Goal: Task Accomplishment & Management: Use online tool/utility

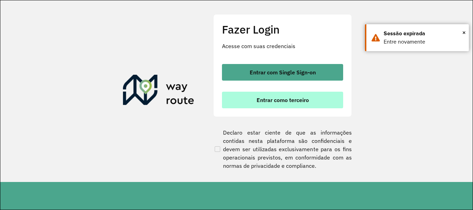
scroll to position [454, 0]
click at [244, 101] on button "Entrar como terceiro" at bounding box center [282, 100] width 121 height 17
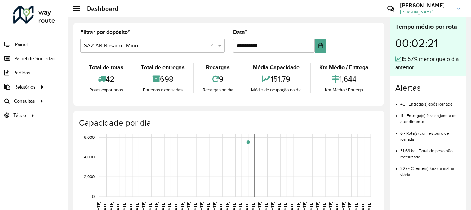
scroll to position [454, 0]
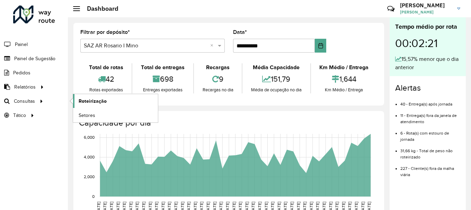
click at [91, 99] on span "Roteirização" at bounding box center [93, 101] width 28 height 7
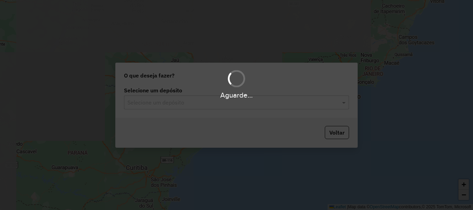
scroll to position [454, 0]
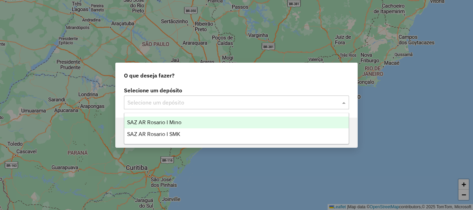
click at [345, 102] on span at bounding box center [345, 102] width 9 height 8
click at [168, 121] on span "SAZ AR Rosario I Mino" at bounding box center [154, 123] width 54 height 6
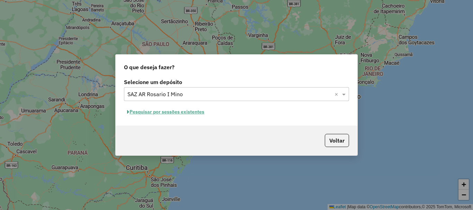
click at [172, 112] on button "Pesquisar por sessões existentes" at bounding box center [165, 112] width 83 height 11
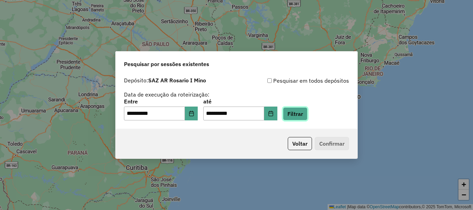
click at [305, 116] on button "Filtrar" at bounding box center [295, 113] width 25 height 13
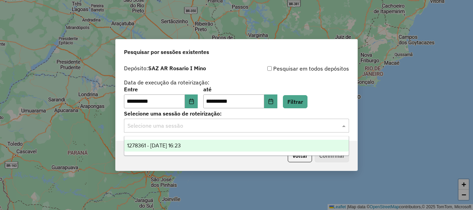
click at [346, 125] on span at bounding box center [345, 126] width 9 height 8
click at [155, 146] on span "1278361 - 19/09/2025 16:23" at bounding box center [154, 146] width 54 height 6
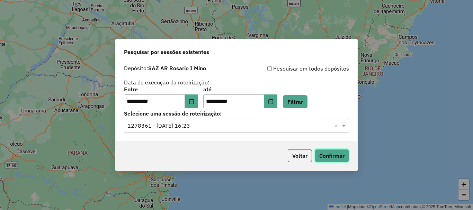
click at [342, 155] on button "Confirmar" at bounding box center [332, 155] width 34 height 13
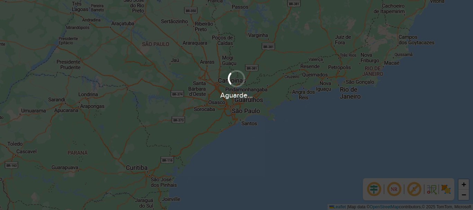
scroll to position [454, 0]
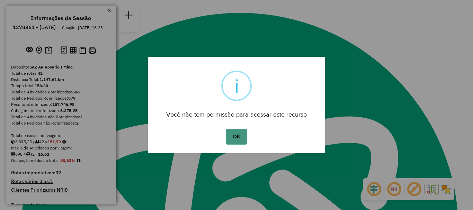
click at [241, 134] on button "OK" at bounding box center [236, 137] width 20 height 16
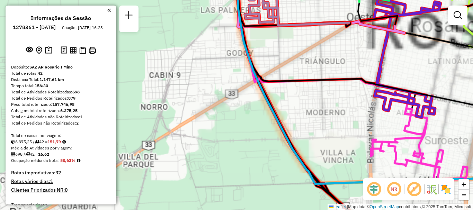
drag, startPoint x: 231, startPoint y: 101, endPoint x: 230, endPoint y: 120, distance: 19.1
click at [231, 150] on div "Janela de atendimento Grade de atendimento Capacidade Transportadoras Veículos …" at bounding box center [236, 105] width 473 height 210
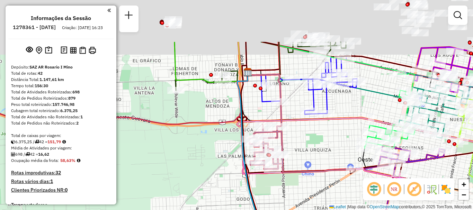
drag, startPoint x: 224, startPoint y: 72, endPoint x: 229, endPoint y: 137, distance: 65.0
click at [229, 137] on div "Janela de atendimento Grade de atendimento Capacidade Transportadoras Veículos …" at bounding box center [236, 105] width 473 height 210
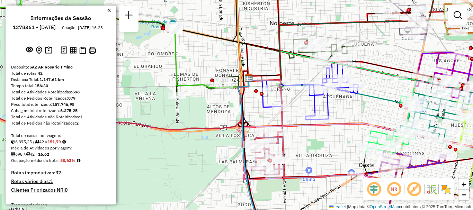
drag, startPoint x: 203, startPoint y: 110, endPoint x: 208, endPoint y: 136, distance: 26.9
click at [208, 136] on div "Janela de atendimento Grade de atendimento Capacidade Transportadoras Veículos …" at bounding box center [236, 105] width 473 height 210
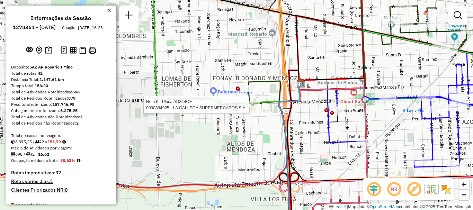
select select "**********"
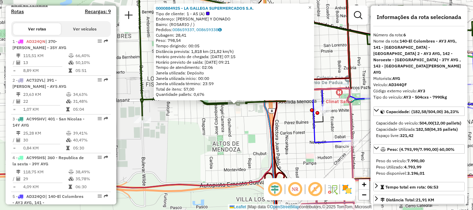
scroll to position [466, 0]
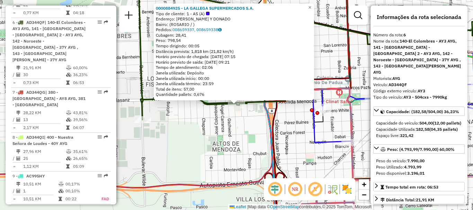
click at [190, 162] on div "0000884925 - LA GALLEGA SUPERMERCADOS S.A. Tipo de cliente: 1 - AS (A) Endereço…" at bounding box center [236, 105] width 473 height 210
